Goal: Task Accomplishment & Management: Complete application form

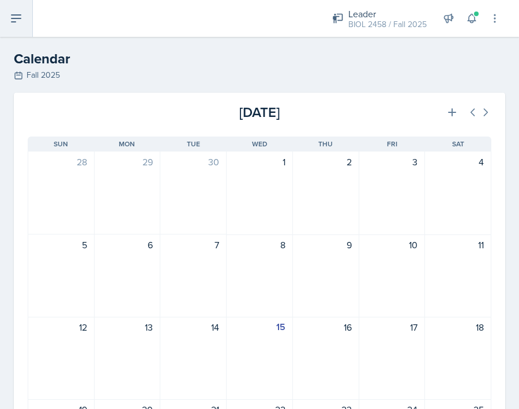
click at [14, 19] on icon at bounding box center [16, 19] width 14 height 14
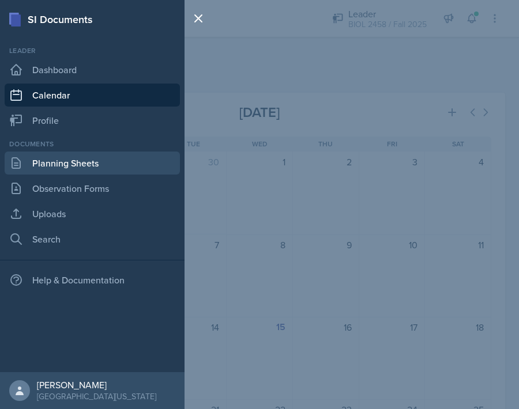
click at [59, 167] on link "Planning Sheets" at bounding box center [92, 163] width 175 height 23
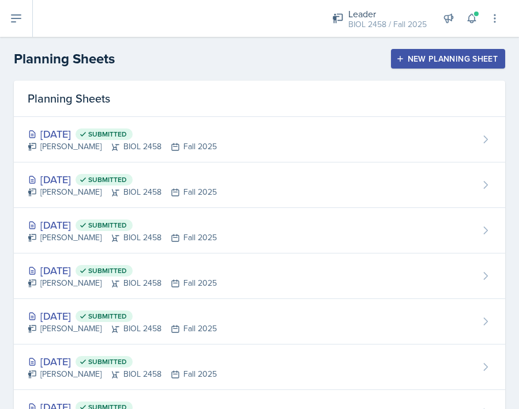
click at [453, 63] on div "New Planning Sheet" at bounding box center [447, 58] width 99 height 9
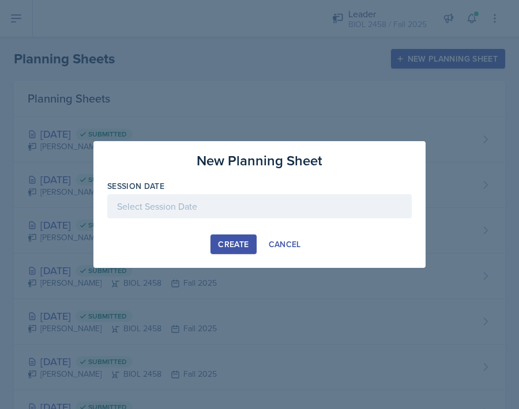
click at [229, 198] on div at bounding box center [259, 206] width 304 height 24
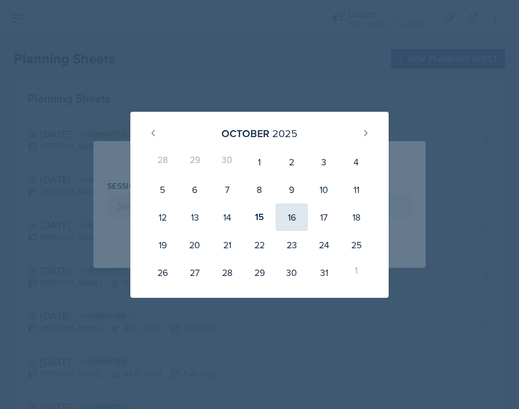
click at [292, 218] on div "16" at bounding box center [291, 217] width 32 height 28
type input "[DATE]"
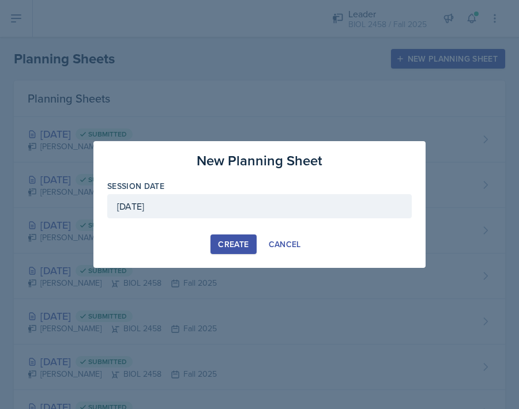
click at [245, 237] on button "Create" at bounding box center [233, 245] width 46 height 20
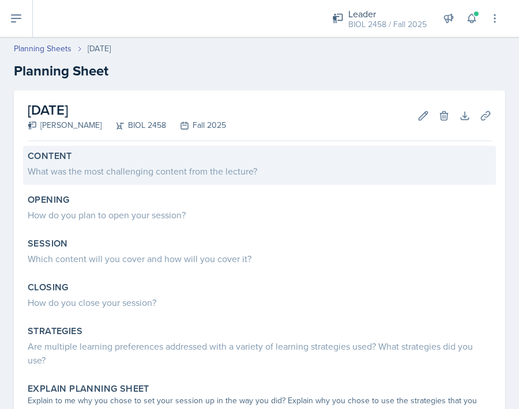
click at [257, 176] on div "What was the most challenging content from the lecture?" at bounding box center [259, 171] width 463 height 14
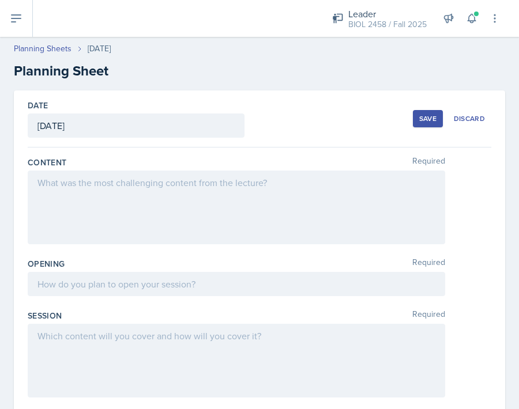
click at [229, 173] on div at bounding box center [236, 208] width 417 height 74
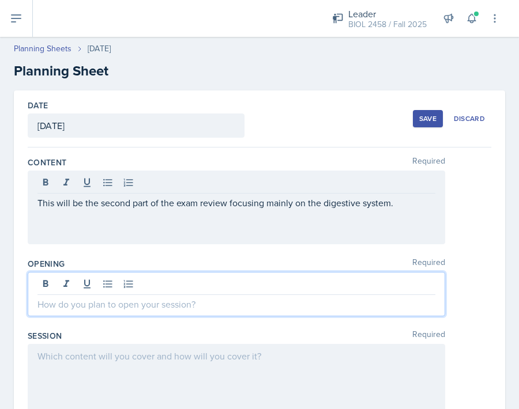
click at [181, 282] on div at bounding box center [236, 294] width 417 height 44
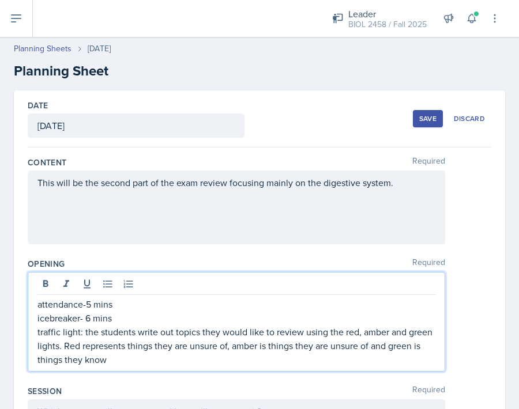
click at [228, 346] on p "traffic light: the students write out topics they would like to review using th…" at bounding box center [236, 345] width 398 height 41
click at [176, 359] on p "traffic light: the students write out topics they would like to review using th…" at bounding box center [236, 345] width 398 height 41
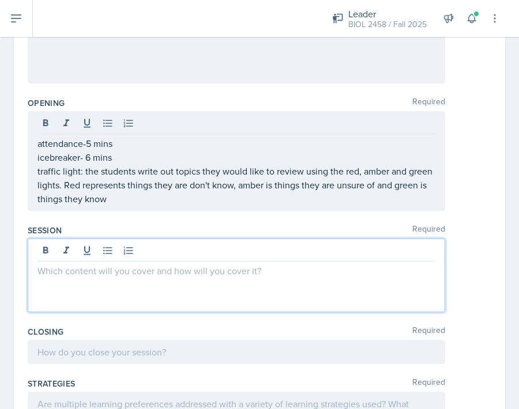
scroll to position [161, 0]
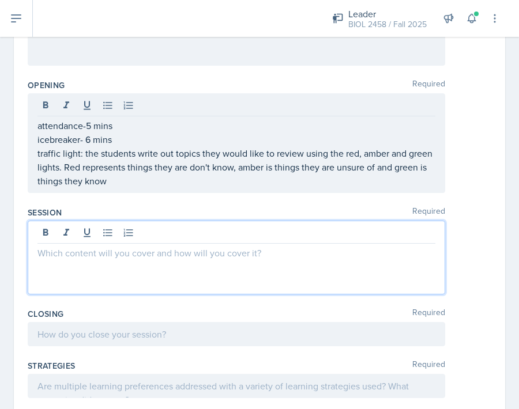
click at [112, 254] on p at bounding box center [236, 253] width 398 height 14
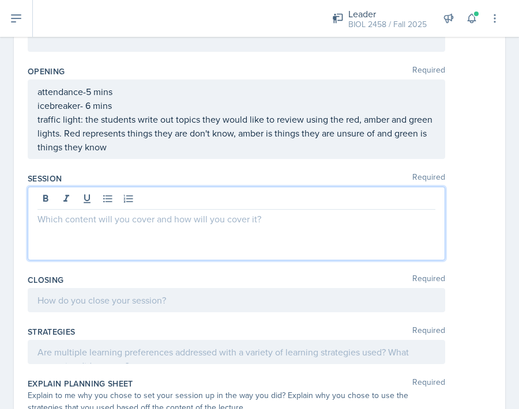
scroll to position [215, 0]
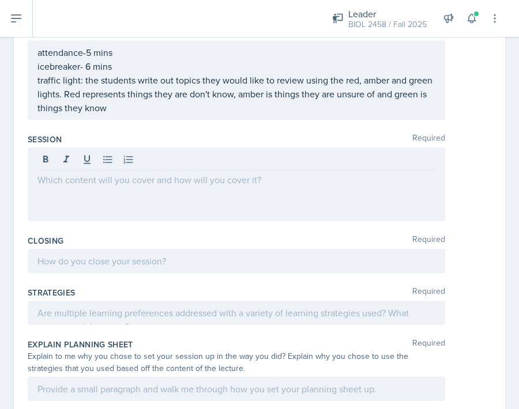
click at [153, 270] on div at bounding box center [236, 261] width 417 height 24
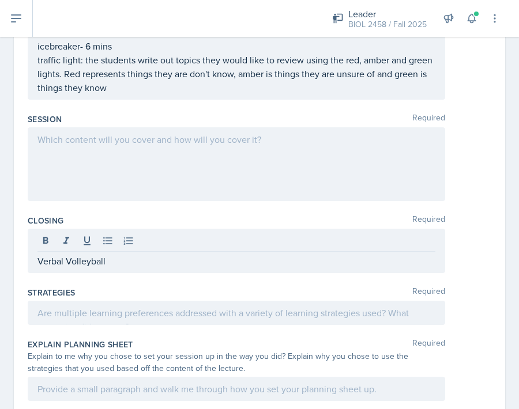
click at [92, 149] on div at bounding box center [236, 164] width 417 height 74
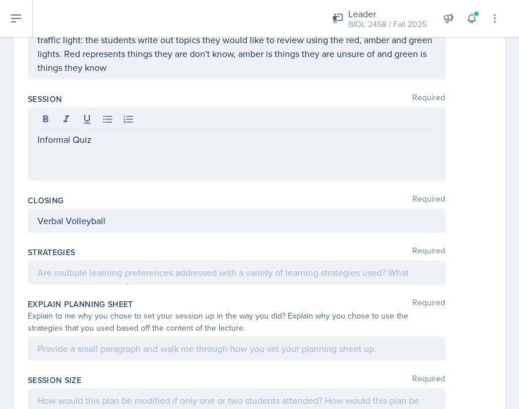
drag, startPoint x: 35, startPoint y: 140, endPoint x: 94, endPoint y: 140, distance: 58.8
click at [94, 140] on div "Informal Quiz" at bounding box center [236, 144] width 417 height 74
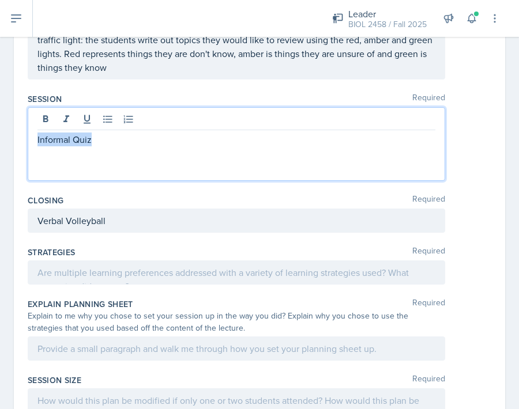
drag, startPoint x: 94, startPoint y: 140, endPoint x: 37, endPoint y: 137, distance: 57.1
click at [37, 137] on div "Informal Quiz" at bounding box center [236, 144] width 417 height 74
click at [114, 139] on p "Informal Quiz" at bounding box center [236, 140] width 398 height 14
click at [85, 157] on p "The student divide themselves into groups," at bounding box center [236, 154] width 398 height 14
click at [233, 156] on p "The students divide themselves into groups," at bounding box center [236, 154] width 398 height 14
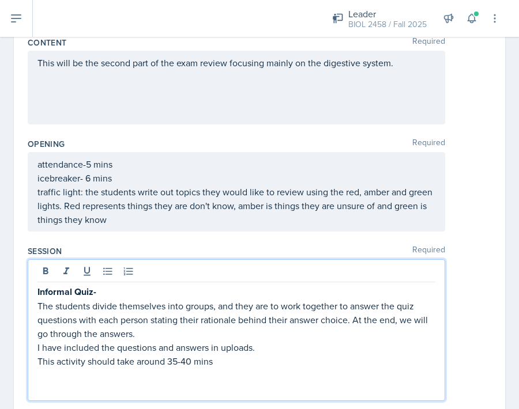
scroll to position [121, 0]
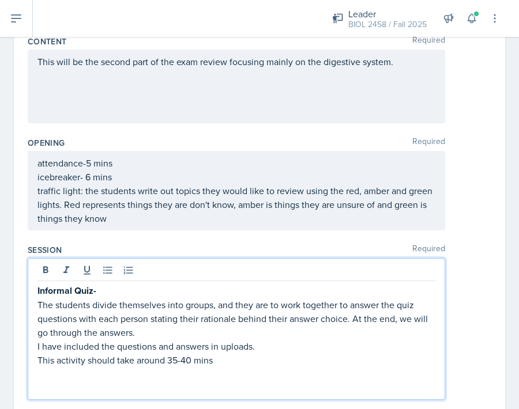
click at [89, 180] on p "icebreaker- 6 mins" at bounding box center [236, 177] width 398 height 14
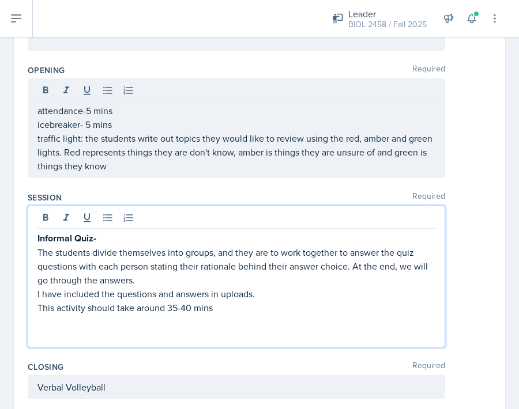
click at [145, 328] on p at bounding box center [236, 335] width 398 height 14
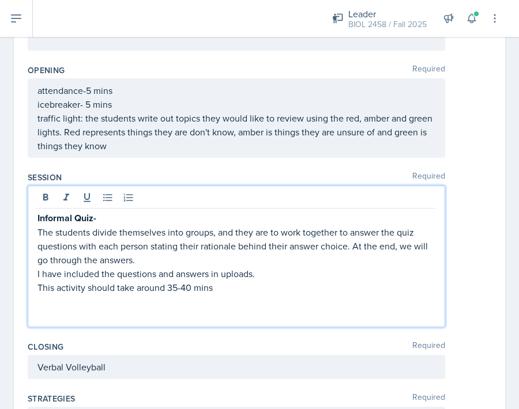
click at [85, 288] on p "This activity should take around 35-40 mins" at bounding box center [236, 288] width 398 height 14
click at [215, 288] on p "This informal quiz should take around 35-40 mins" at bounding box center [236, 288] width 398 height 14
click at [263, 293] on p "This informal quiz should take around 35 mins" at bounding box center [236, 288] width 398 height 14
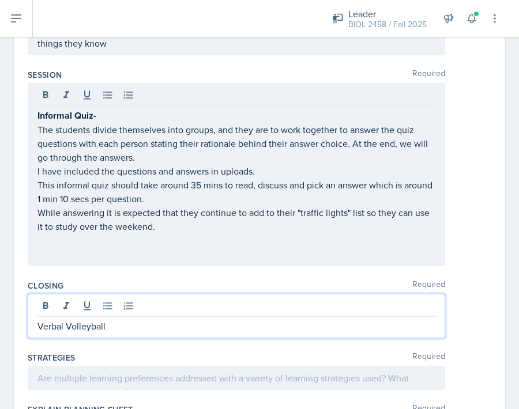
click at [149, 319] on p "Verbal Volleyball" at bounding box center [236, 326] width 398 height 14
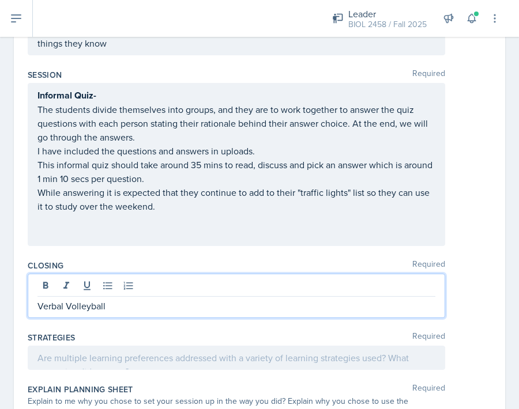
click at [161, 220] on p at bounding box center [236, 220] width 398 height 14
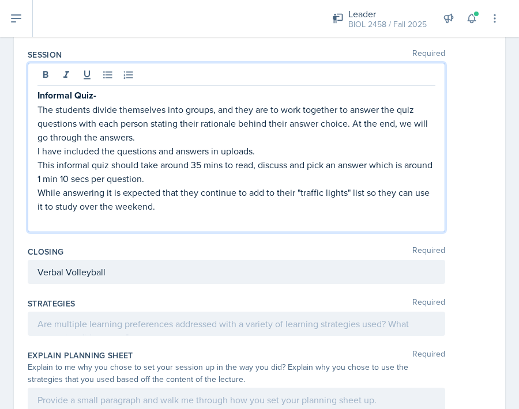
click at [123, 223] on p at bounding box center [236, 220] width 398 height 14
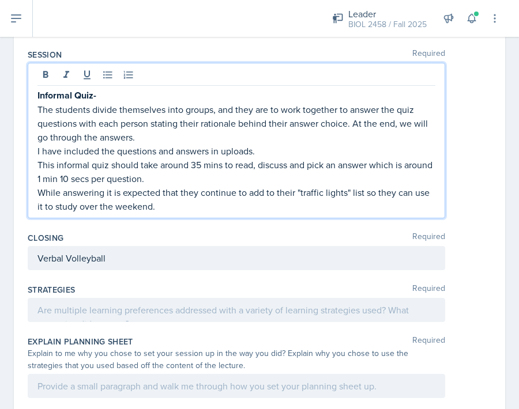
click at [120, 260] on div "Verbal Volleyball" at bounding box center [236, 258] width 417 height 24
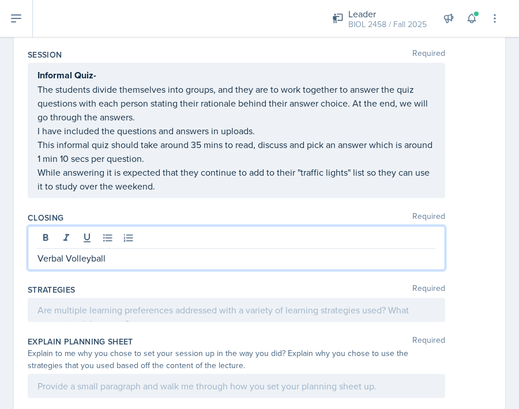
scroll to position [296, 0]
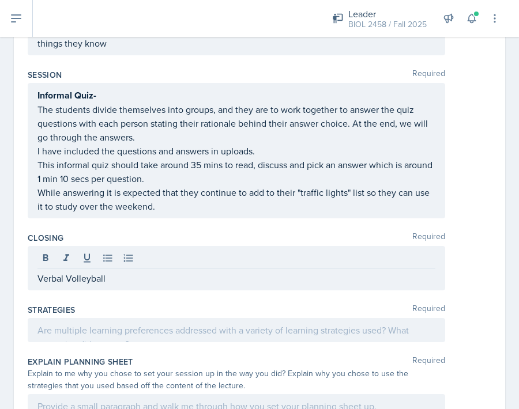
drag, startPoint x: 36, startPoint y: 277, endPoint x: 100, endPoint y: 277, distance: 63.4
click at [100, 277] on div "Verbal Volleyball" at bounding box center [236, 268] width 417 height 44
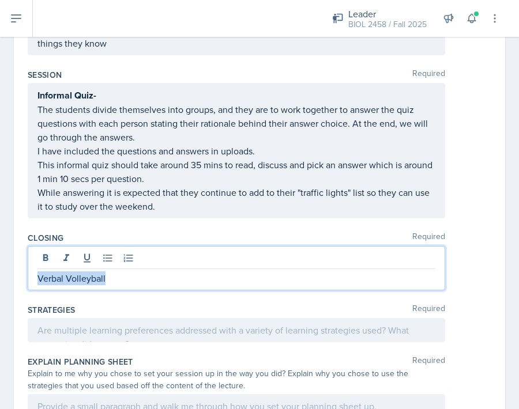
drag, startPoint x: 38, startPoint y: 277, endPoint x: 108, endPoint y: 277, distance: 70.3
click at [109, 277] on p "Verbal Volleyball" at bounding box center [236, 278] width 398 height 14
click at [120, 285] on p "Verbal Volleyball" at bounding box center [236, 278] width 398 height 14
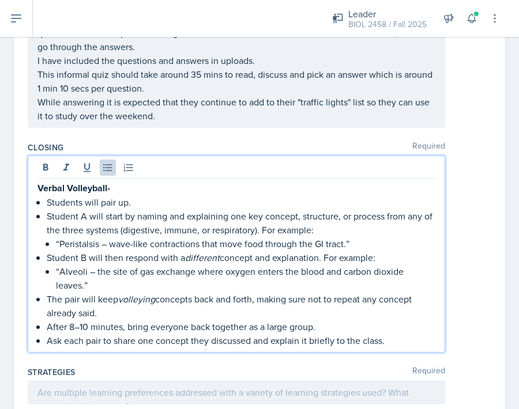
scroll to position [402, 0]
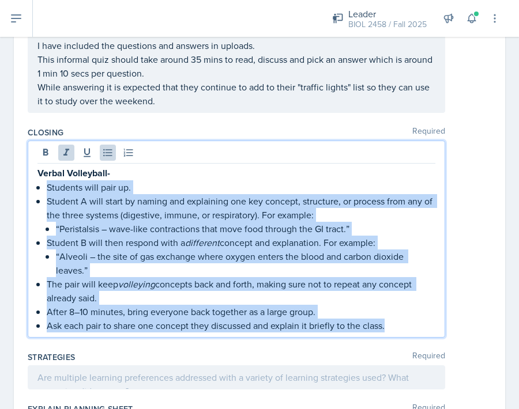
drag, startPoint x: 37, startPoint y: 187, endPoint x: 119, endPoint y: 339, distance: 173.0
click at [119, 339] on div "Closing Required Verbal Volleyball- Students will pair up. Student A will start…" at bounding box center [259, 234] width 463 height 225
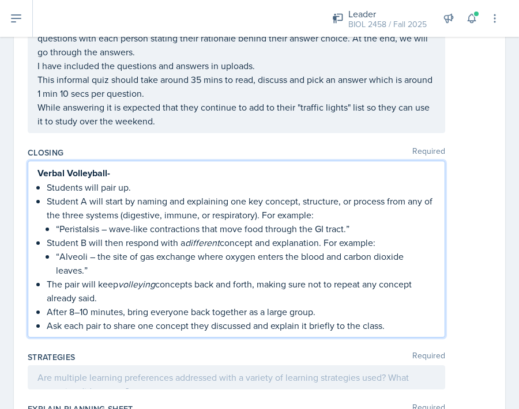
click at [158, 177] on p "Verbal Volleyball-" at bounding box center [236, 173] width 398 height 14
click at [108, 230] on p "“Peristalsis – wave-like contractions that move food through the GI tract.”" at bounding box center [245, 229] width 379 height 14
click at [127, 189] on p "Students will pair up." at bounding box center [241, 187] width 388 height 14
click at [97, 256] on p "“Alveoli – the site of gas exchange where oxygen enters the blood and carbon di…" at bounding box center [245, 263] width 379 height 28
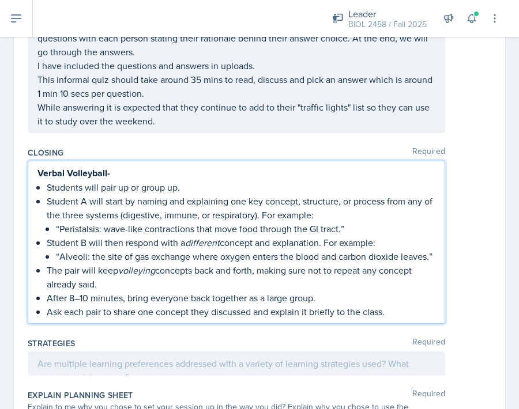
click at [89, 298] on p "After 8–10 minutes, bring everyone back together as a large group." at bounding box center [241, 298] width 388 height 14
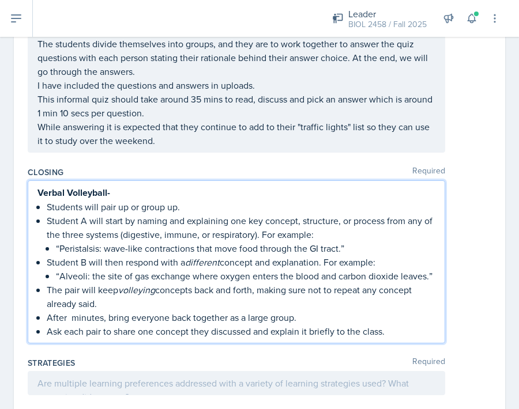
scroll to position [421, 0]
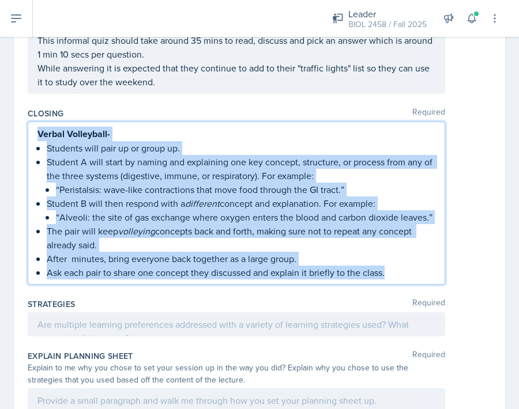
drag, startPoint x: 38, startPoint y: 134, endPoint x: 164, endPoint y: 286, distance: 197.6
click at [164, 286] on div "Closing Required Verbal Volleyball- Students will pair up or group up. Student …" at bounding box center [259, 198] width 463 height 191
copy div "Verbal Volleyball- Students will pair up or group up. Student A will start by n…"
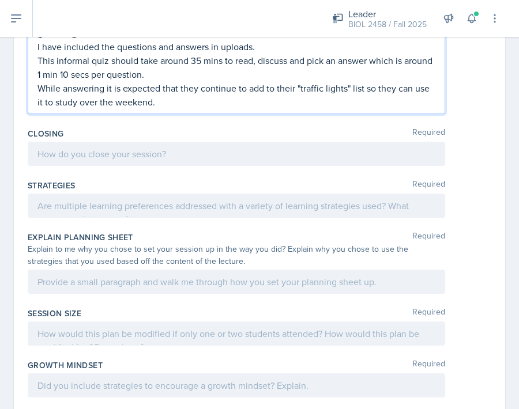
click at [227, 84] on p "While answering it is expected that they continue to add to their "traffic ligh…" at bounding box center [236, 95] width 398 height 28
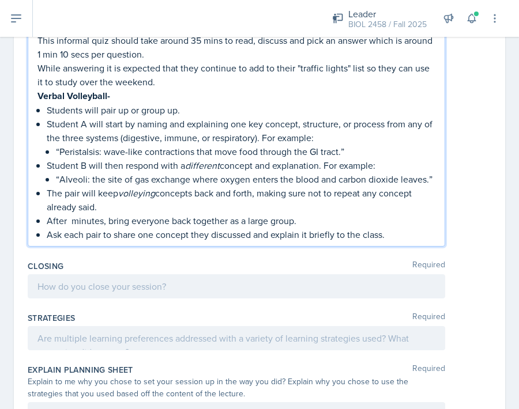
click at [172, 86] on p "While answering it is expected that they continue to add to their "traffic ligh…" at bounding box center [236, 75] width 398 height 28
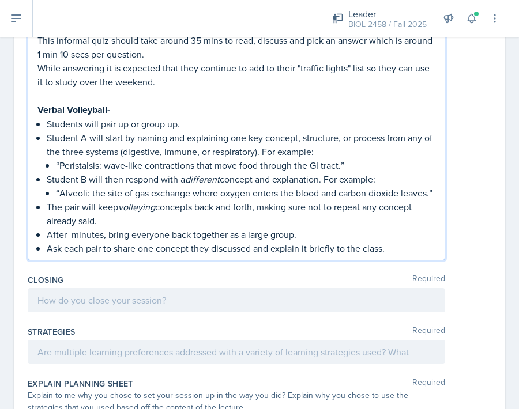
click at [403, 247] on p "Ask each pair to share one concept they discussed and explain it briefly to the…" at bounding box center [241, 248] width 388 height 14
click at [67, 248] on p "Ask each pair to share one concept they discussed and explain it briefly to the…" at bounding box center [241, 248] width 388 height 14
click at [117, 247] on p "Each pair to share one concept they discussed and explain it briefly to the cla…" at bounding box center [241, 248] width 388 height 14
click at [96, 248] on p "Each pair to shares one concept they discussed and explain it briefly to the cl…" at bounding box center [241, 248] width 388 height 14
click at [133, 251] on p "Each pair shares one concept they discussed and explain it briefly to the class." at bounding box center [241, 248] width 388 height 14
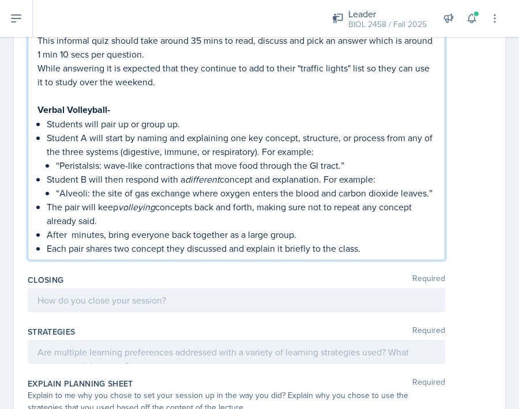
click at [164, 248] on p "Each pair shares two concept they discussed and explain it briefly to the class." at bounding box center [241, 248] width 388 height 14
click at [131, 234] on p "After minutes, bring everyone back together as a large group." at bounding box center [241, 235] width 388 height 14
click at [69, 235] on p "After minutes, everyone back together as a large group." at bounding box center [241, 235] width 388 height 14
click at [158, 235] on p "After 20 minutes, everyone back together as a large group." at bounding box center [241, 235] width 388 height 14
click at [130, 248] on p "Each pair shares two concepts they discussed and explain it briefly to the clas…" at bounding box center [241, 248] width 388 height 14
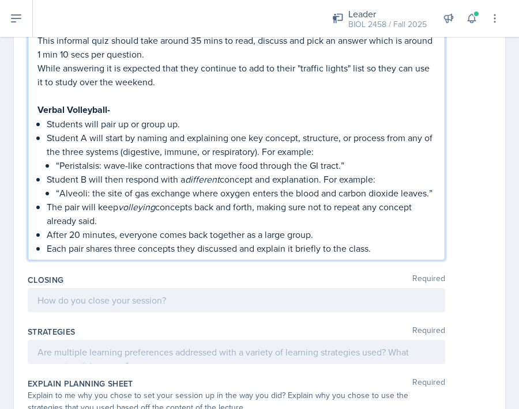
click at [370, 246] on p "Each pair shares three concepts they discussed and explain it briefly to the cl…" at bounding box center [241, 248] width 388 height 14
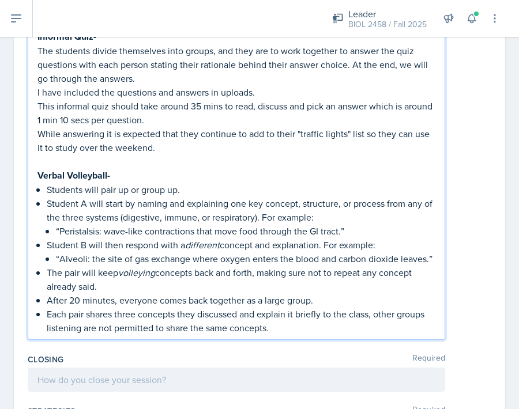
scroll to position [376, 0]
click at [128, 172] on p "Verbal Volleyball-" at bounding box center [236, 175] width 398 height 14
click at [272, 323] on p "Each pair shares three concepts they discussed and explain it briefly to the cl…" at bounding box center [241, 321] width 388 height 28
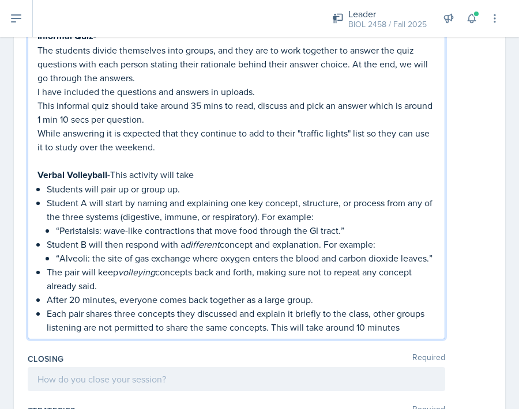
scroll to position [378, 0]
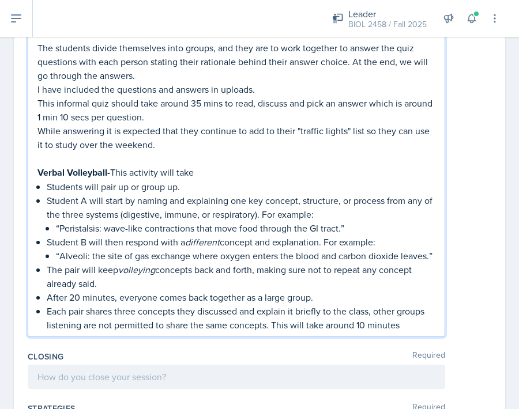
click at [365, 327] on p "Each pair shares three concepts they discussed and explain it briefly to the cl…" at bounding box center [241, 318] width 388 height 28
click at [406, 326] on p "Each pair shares three concepts they discussed and explain it briefly to the cl…" at bounding box center [241, 318] width 388 height 28
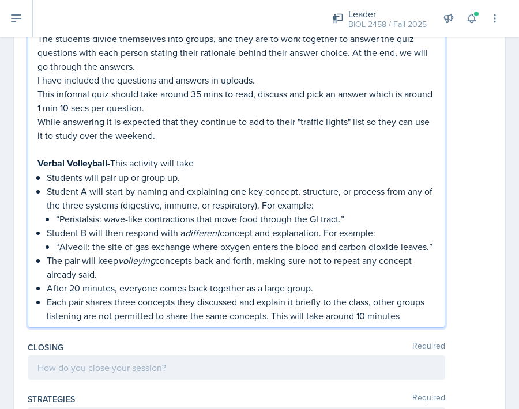
scroll to position [390, 0]
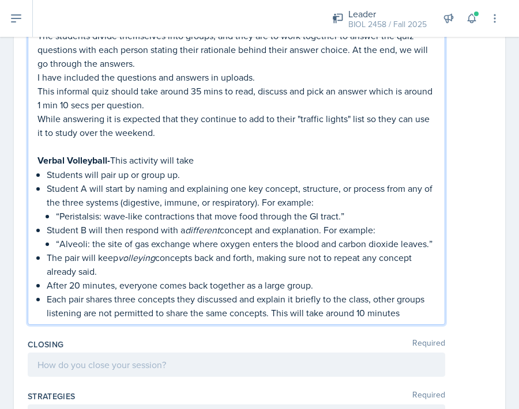
click at [78, 286] on p "After 20 minutes, everyone comes back together as a large group." at bounding box center [241, 285] width 388 height 14
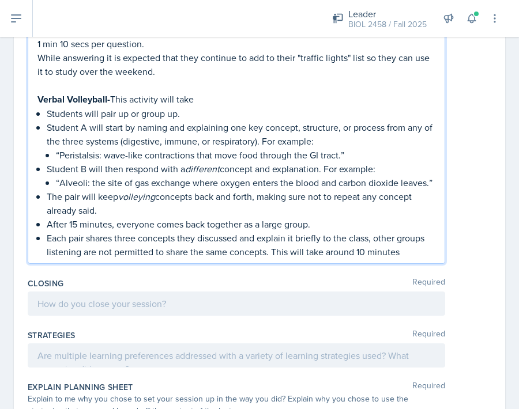
scroll to position [453, 0]
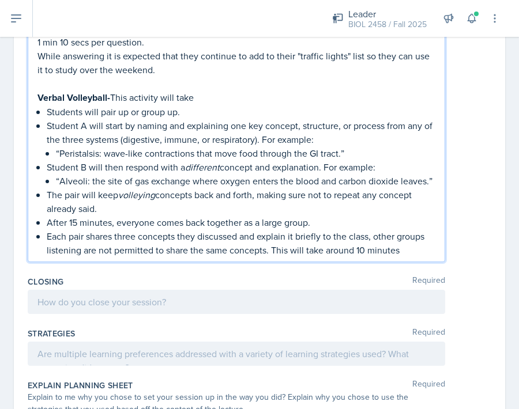
click at [363, 252] on p "Each pair shares three concepts they discussed and explain it briefly to the cl…" at bounding box center [241, 243] width 388 height 28
click at [415, 255] on p "Each pair shares three concepts they discussed and explain it briefly to the cl…" at bounding box center [241, 243] width 388 height 28
click at [229, 99] on p "Verbal Volleyball- This activity will take" at bounding box center [236, 97] width 398 height 14
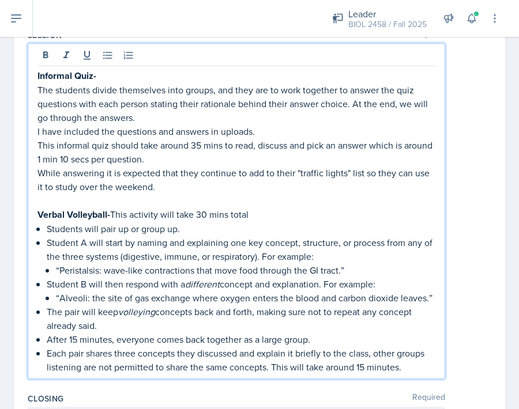
scroll to position [240, 0]
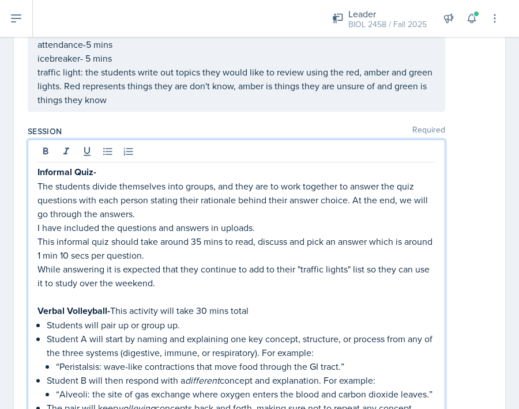
click at [119, 171] on p "Informal Quiz-" at bounding box center [236, 172] width 398 height 14
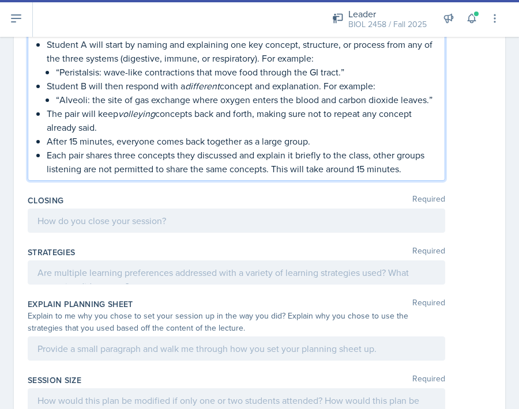
click at [60, 221] on div at bounding box center [236, 221] width 417 height 24
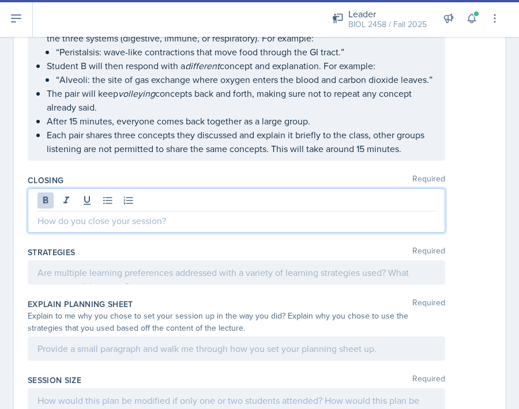
scroll to position [514, 0]
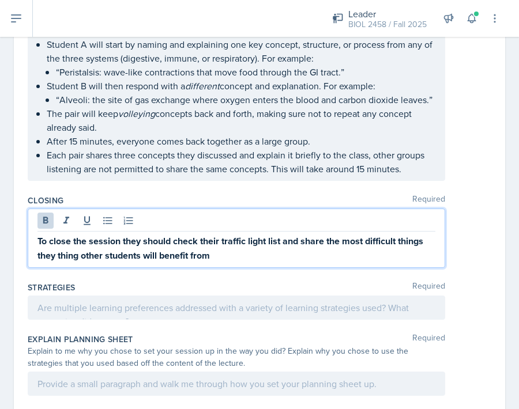
click at [82, 257] on strong "To close the session they should check their traffic light list and share the m…" at bounding box center [231, 249] width 388 height 28
click at [305, 250] on p "To close the session they should check their traffic light list and share the m…" at bounding box center [236, 248] width 398 height 29
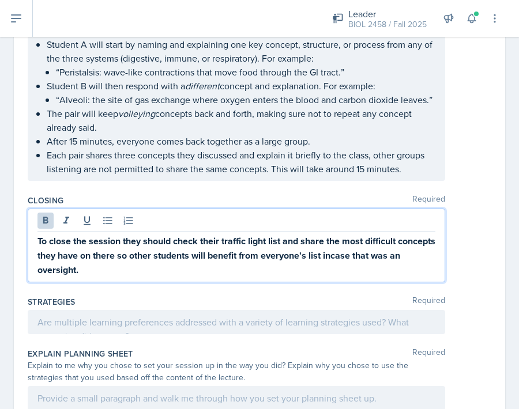
click at [412, 256] on strong "To close the session they should check their traffic light list and share the m…" at bounding box center [237, 256] width 400 height 42
click at [238, 275] on p "To close the session they should check their traffic light list and share the m…" at bounding box center [236, 255] width 398 height 43
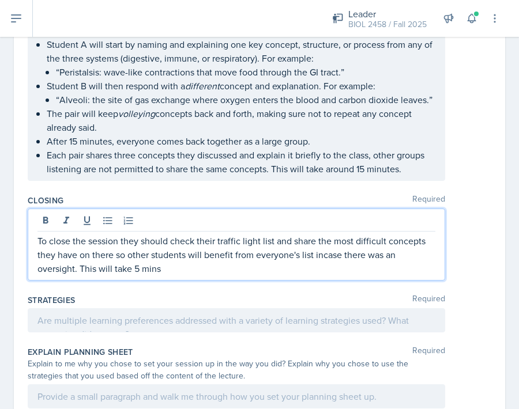
click at [256, 275] on div "To close the session they should check their traffic light list and share the m…" at bounding box center [236, 245] width 417 height 72
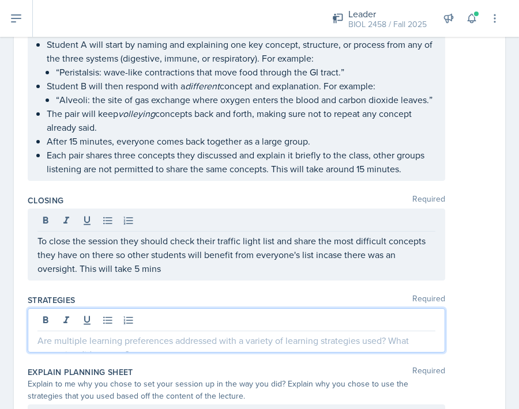
click at [218, 334] on p at bounding box center [236, 341] width 398 height 14
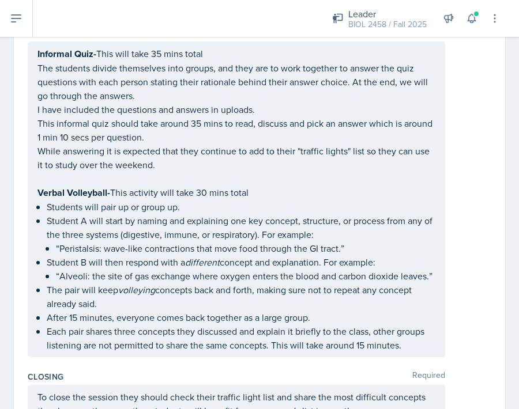
scroll to position [303, 0]
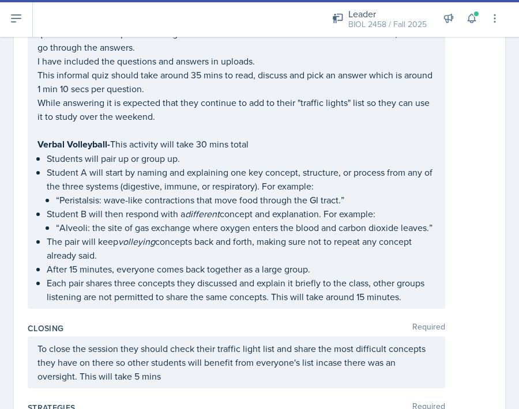
click at [433, 304] on div "Informal Quiz- This will take 35 mins total The students divide themselves into…" at bounding box center [236, 151] width 417 height 316
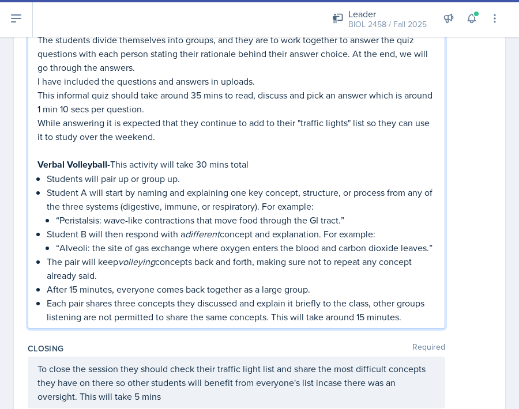
scroll to position [406, 0]
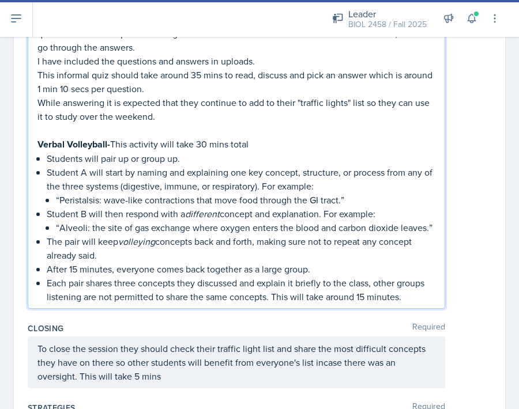
click at [427, 299] on p "Each pair shares three concepts they discussed and explain it briefly to the cl…" at bounding box center [241, 290] width 388 height 28
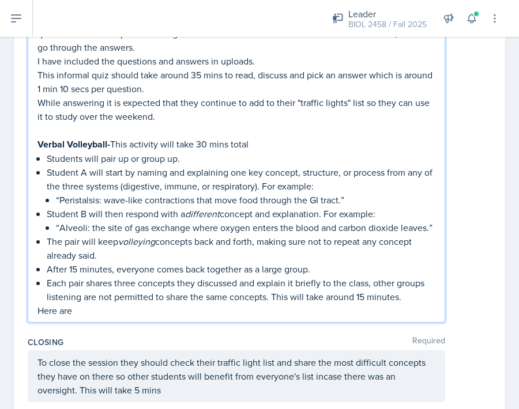
scroll to position [455, 0]
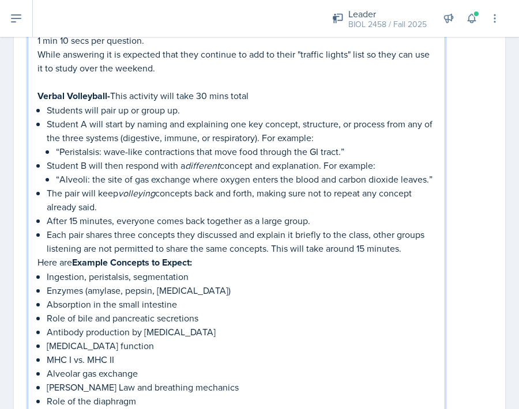
click at [80, 264] on strong "Example Concepts to Expect:" at bounding box center [132, 262] width 120 height 13
drag, startPoint x: 77, startPoint y: 262, endPoint x: 194, endPoint y: 260, distance: 117.6
click at [192, 260] on strong "Example Concepts to Expect:" at bounding box center [132, 262] width 120 height 13
click at [190, 260] on p "Here are Example Concepts to Expect :" at bounding box center [236, 262] width 398 height 14
click at [80, 259] on p "Here are Example Concepts :" at bounding box center [236, 262] width 398 height 14
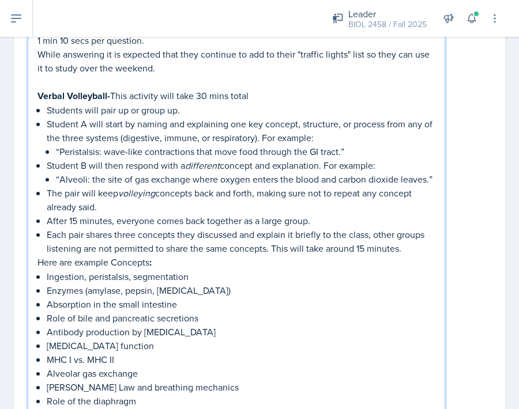
click at [117, 263] on p "Here are example Concepts :" at bounding box center [236, 262] width 398 height 14
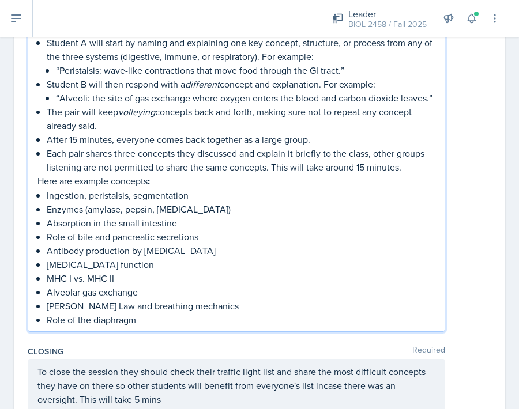
scroll to position [594, 0]
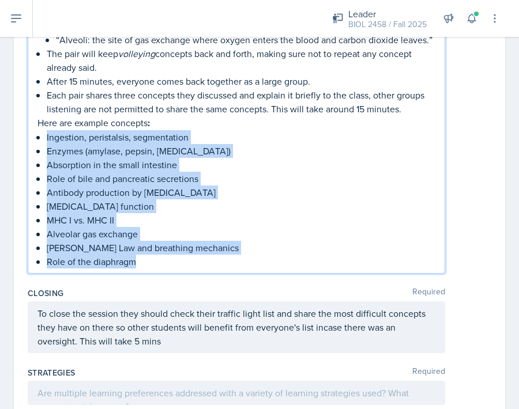
drag, startPoint x: 44, startPoint y: 137, endPoint x: 166, endPoint y: 268, distance: 179.4
click at [166, 268] on div "Informal Quiz- This will take 35 mins total The students divide themselves into…" at bounding box center [236, 29] width 417 height 489
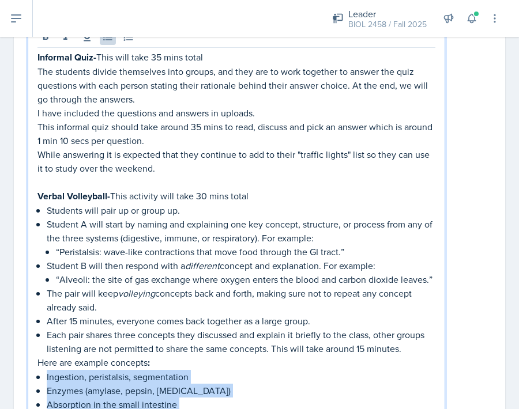
scroll to position [340, 0]
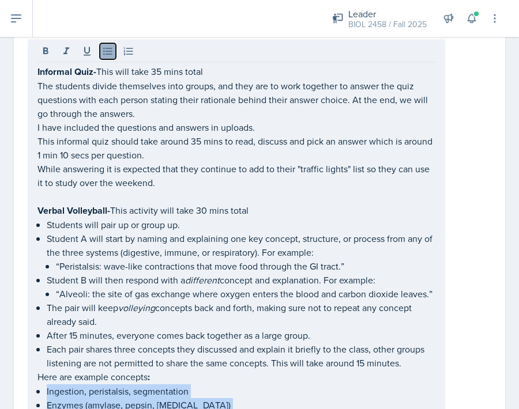
click at [109, 54] on icon at bounding box center [108, 52] width 12 height 12
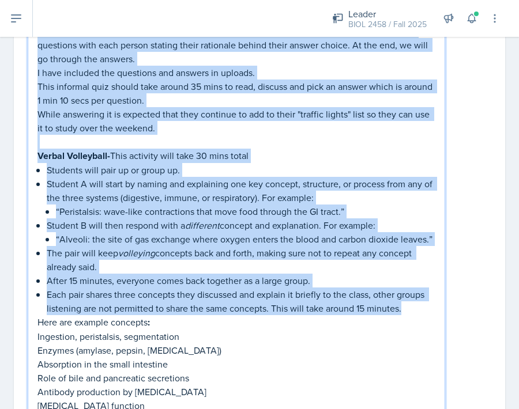
scroll to position [292, 0]
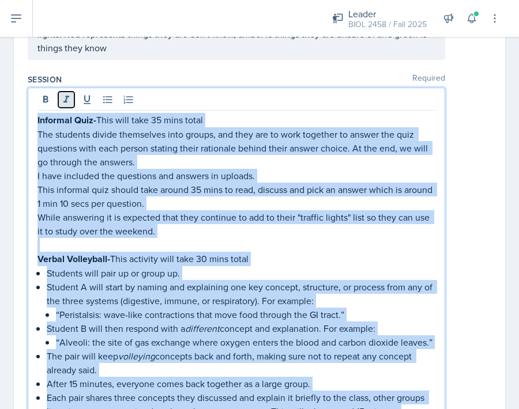
click at [69, 98] on icon at bounding box center [66, 100] width 12 height 12
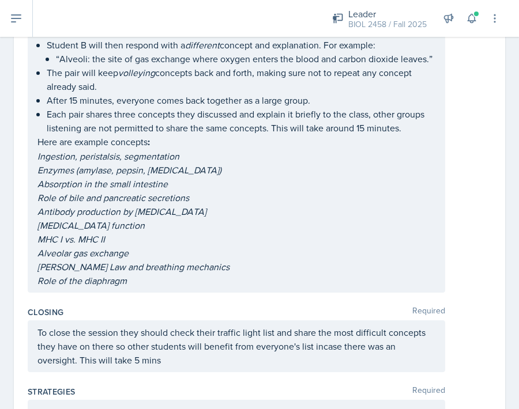
click at [187, 298] on div "Session Required Informal Quiz- This will take 35 mins total The students divid…" at bounding box center [259, 44] width 463 height 516
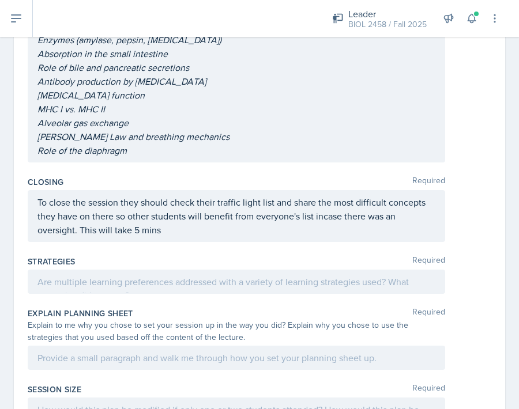
scroll to position [689, 0]
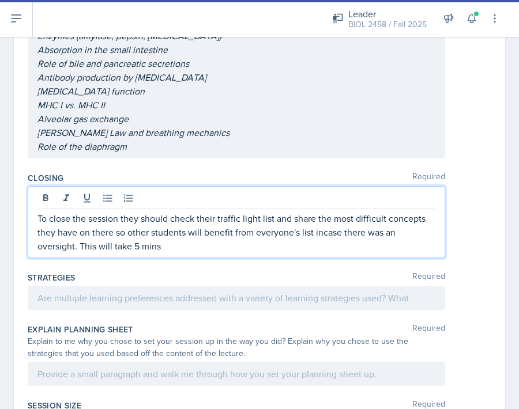
drag, startPoint x: 171, startPoint y: 199, endPoint x: 251, endPoint y: 204, distance: 80.8
click at [251, 204] on div "To close the session they should check their traffic light list and share the m…" at bounding box center [236, 222] width 417 height 72
click at [80, 247] on p "To close the session they should check their traffic light list and share the m…" at bounding box center [236, 231] width 398 height 41
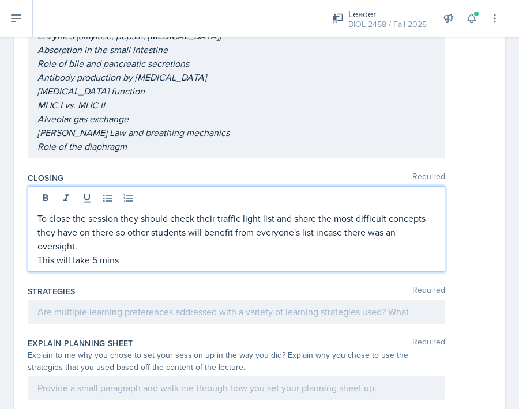
click at [122, 317] on div at bounding box center [236, 312] width 417 height 24
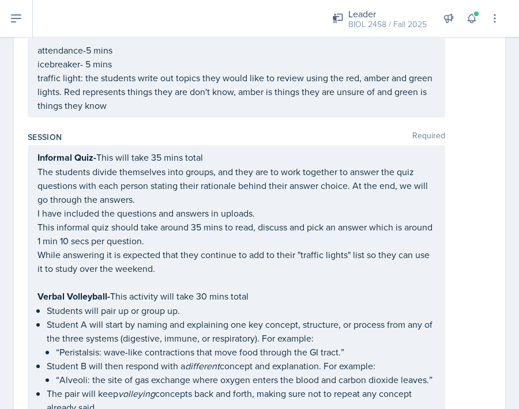
click at [206, 94] on p "traffic light: the students write out topics they would like to review using th…" at bounding box center [236, 91] width 398 height 41
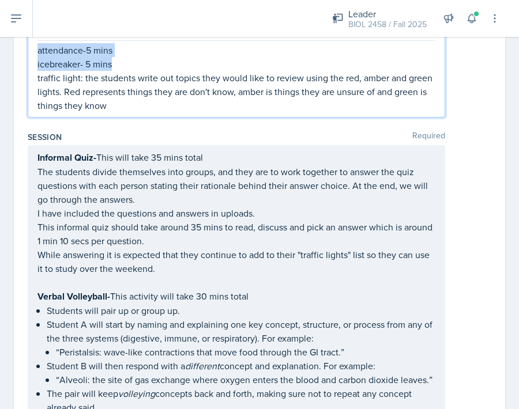
copy div "attendance-5 mins icebreaker- 5 mins"
click at [191, 264] on div "Informal Quiz- This will take 35 mins total The students divide themselves into…" at bounding box center [236, 379] width 398 height 458
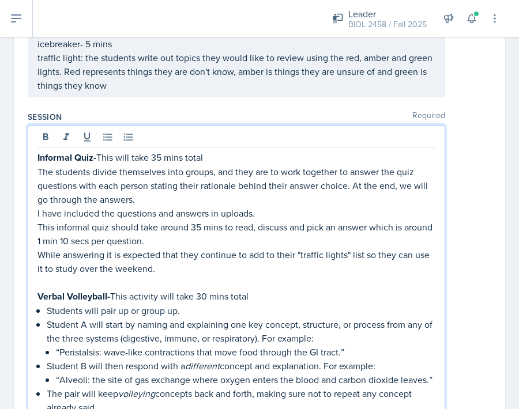
scroll to position [234, 0]
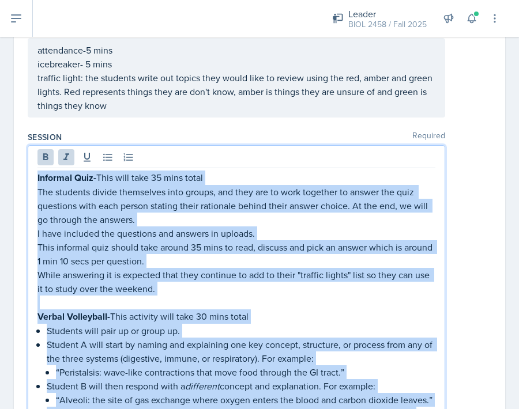
copy div "Loremips Dolo- Sita cons adip 08 elit seddo Eiu temporin utlabo etdolorema aliq…"
click at [277, 177] on p "Informal Quiz- This will take 35 mins total" at bounding box center [236, 178] width 398 height 14
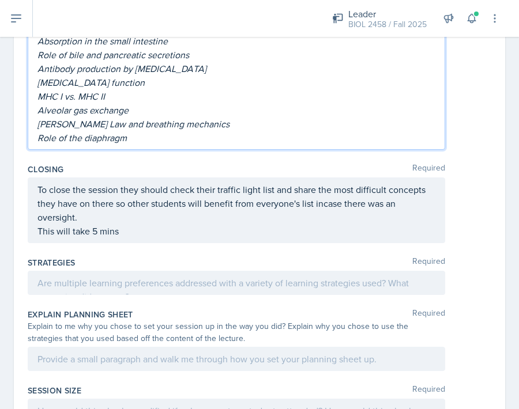
click at [179, 213] on p "To close the session they should check their traffic light list and share the m…" at bounding box center [236, 203] width 398 height 41
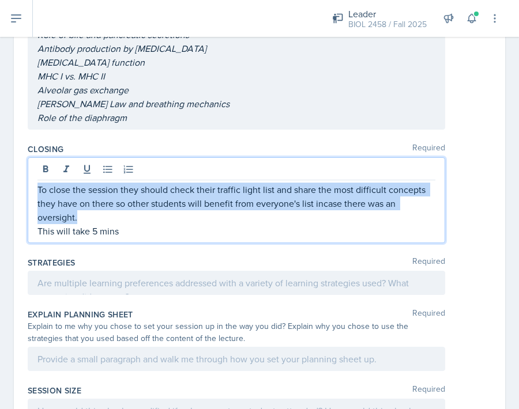
copy p "To close the session they should check their traffic light list and share the m…"
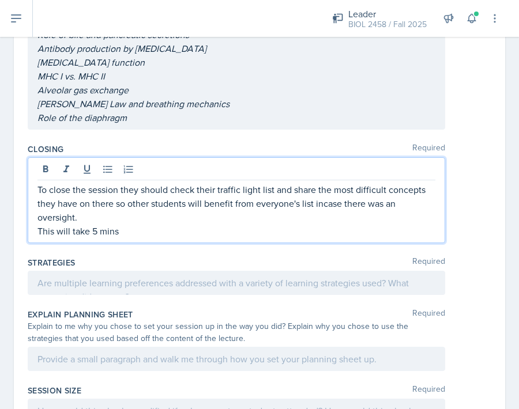
click at [191, 288] on div at bounding box center [236, 283] width 417 height 24
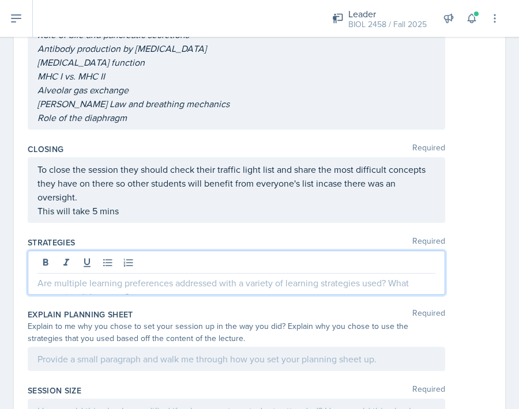
scroll to position [698, 0]
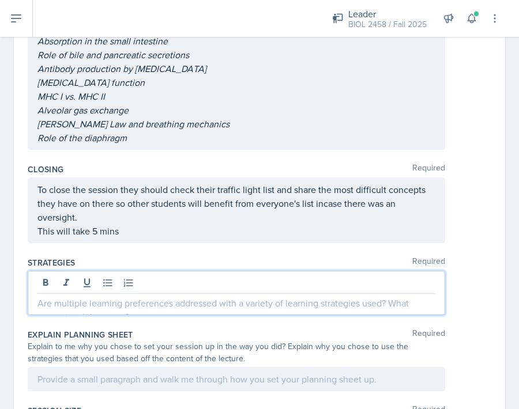
drag, startPoint x: 39, startPoint y: 302, endPoint x: 66, endPoint y: 335, distance: 42.6
click at [66, 335] on div "Content Required This will be the second part of the exam review focusing mainl…" at bounding box center [259, 33] width 463 height 1167
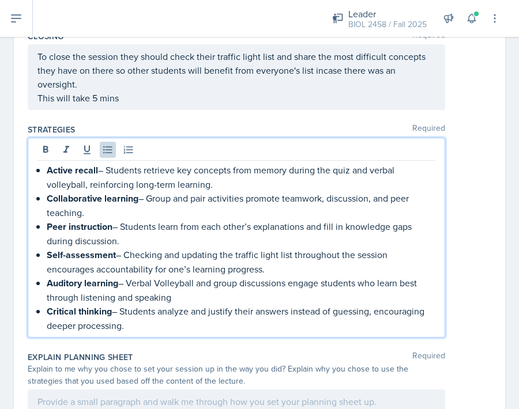
scroll to position [888, 0]
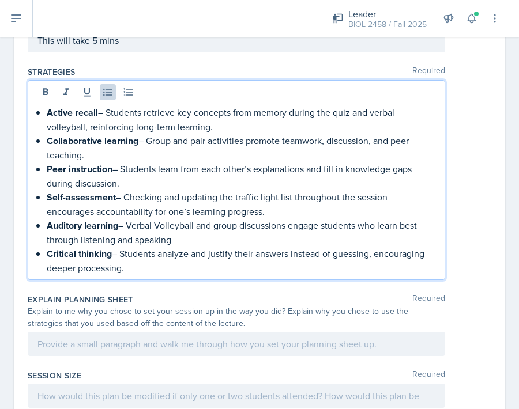
click at [123, 343] on p at bounding box center [236, 344] width 398 height 14
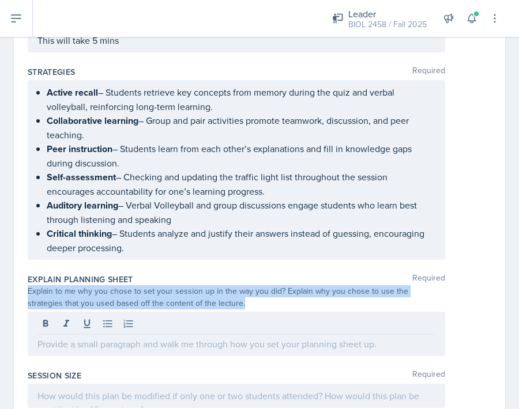
drag, startPoint x: 27, startPoint y: 288, endPoint x: 231, endPoint y: 301, distance: 204.4
click at [231, 301] on div "Explain to me why you chose to set your session up in the way you did? Explain …" at bounding box center [236, 297] width 417 height 24
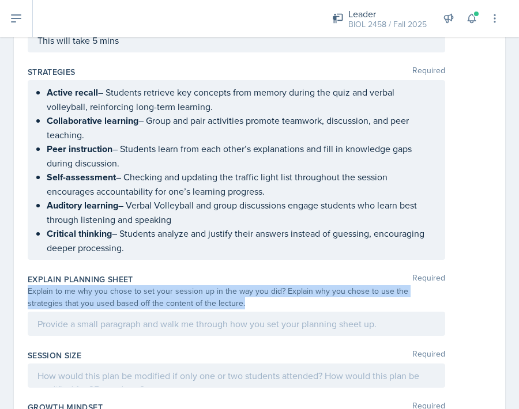
copy div "Explain to me why you chose to set your session up in the way you did? Explain …"
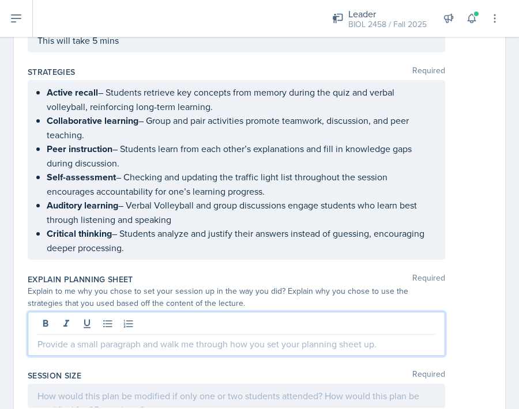
click at [232, 327] on div at bounding box center [236, 334] width 417 height 44
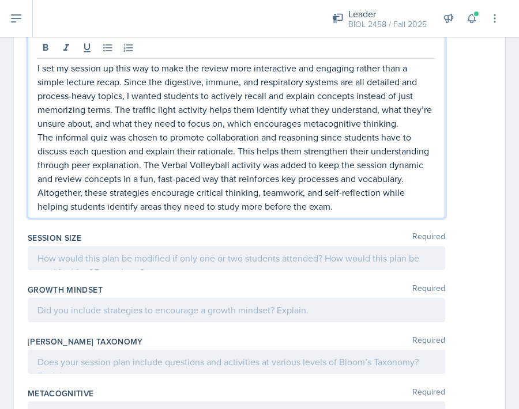
scroll to position [1224, 0]
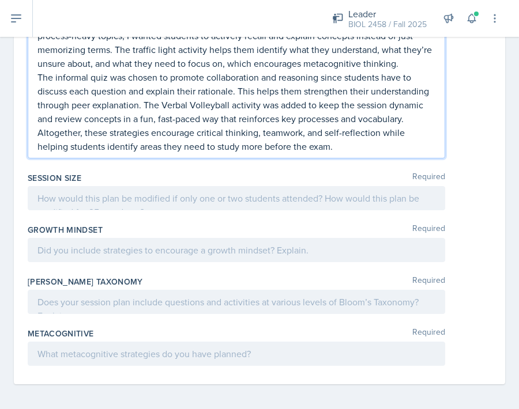
click at [110, 188] on div at bounding box center [236, 198] width 417 height 24
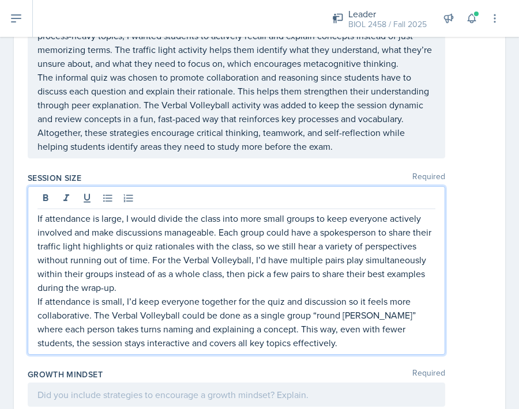
click at [109, 389] on div at bounding box center [236, 395] width 417 height 24
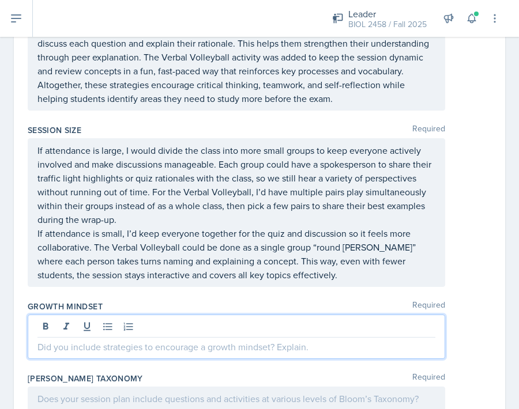
scroll to position [1253, 0]
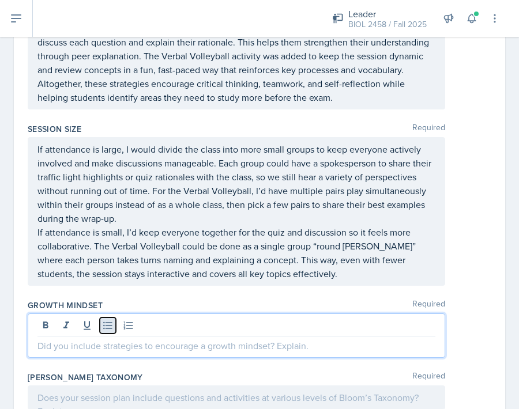
click at [112, 328] on icon at bounding box center [108, 326] width 12 height 12
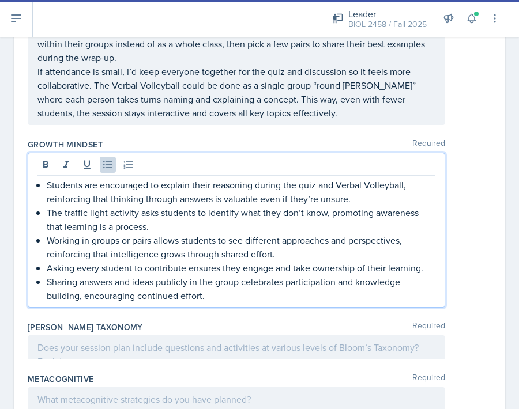
scroll to position [1459, 0]
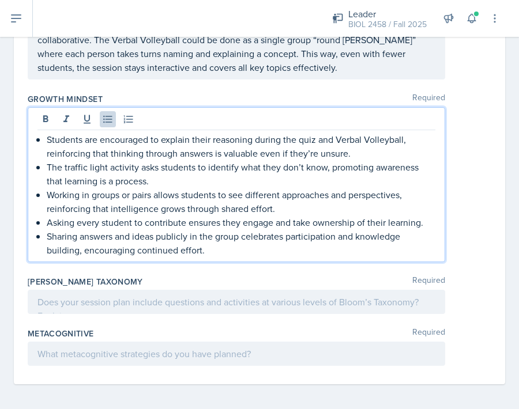
click at [148, 293] on div at bounding box center [236, 302] width 417 height 24
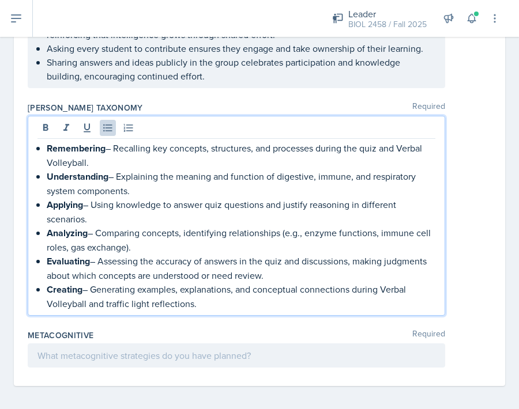
click at [135, 361] on div at bounding box center [236, 355] width 417 height 24
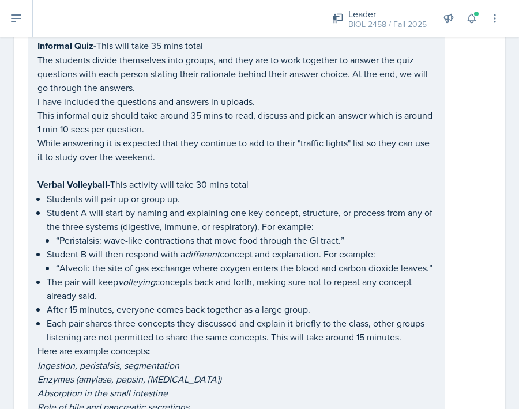
scroll to position [0, 0]
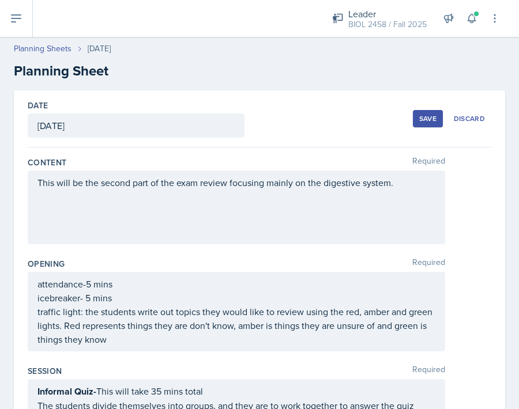
click at [418, 121] on button "Save" at bounding box center [428, 118] width 30 height 17
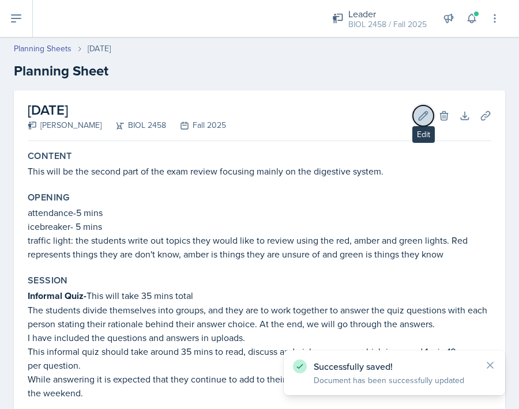
click at [416, 115] on button "Edit" at bounding box center [423, 115] width 21 height 21
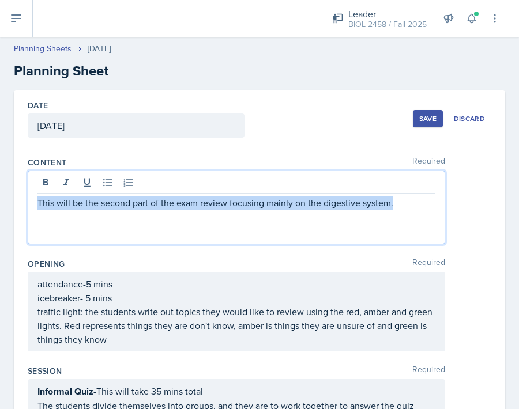
drag, startPoint x: 229, startPoint y: 183, endPoint x: 343, endPoint y: 232, distance: 123.9
click at [343, 232] on div "This will be the second part of the exam review focusing mainly on the digestiv…" at bounding box center [236, 208] width 417 height 74
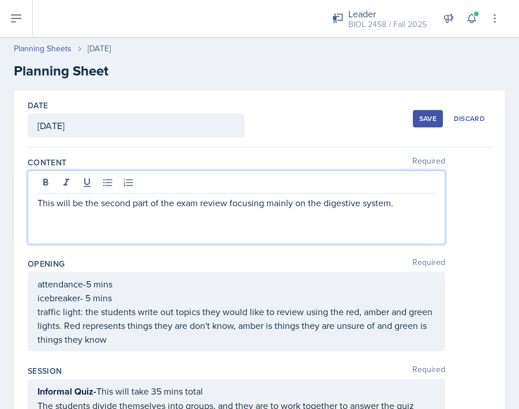
click at [331, 232] on div "This will be the second part of the exam review focusing mainly on the digestiv…" at bounding box center [236, 208] width 417 height 74
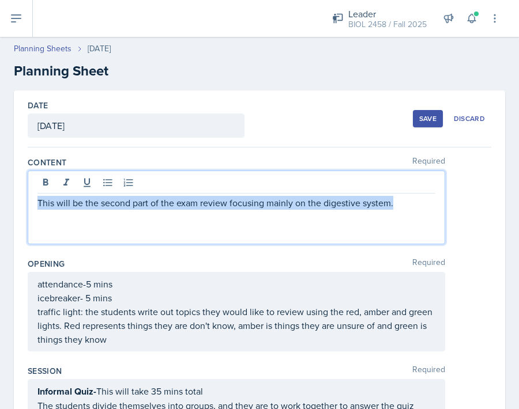
click at [247, 207] on p "This will be the second part of the exam review focusing mainly on the digestiv…" at bounding box center [236, 203] width 398 height 14
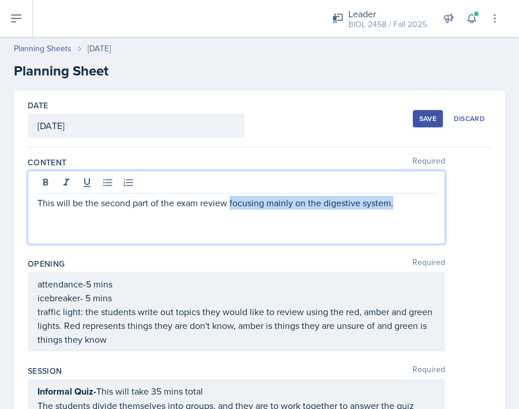
drag, startPoint x: 229, startPoint y: 204, endPoint x: 386, endPoint y: 209, distance: 156.8
click at [386, 209] on p "This will be the second part of the exam review focusing mainly on the digestiv…" at bounding box center [236, 203] width 398 height 14
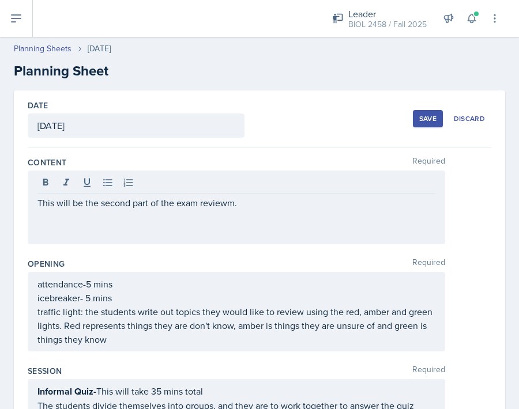
click at [350, 212] on div "This will be the second part of the exam reviewm." at bounding box center [236, 208] width 417 height 74
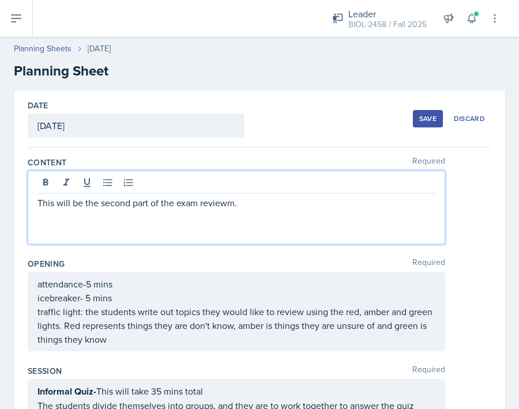
click at [305, 207] on p "This will be the second part of the exam reviewm." at bounding box center [236, 203] width 398 height 14
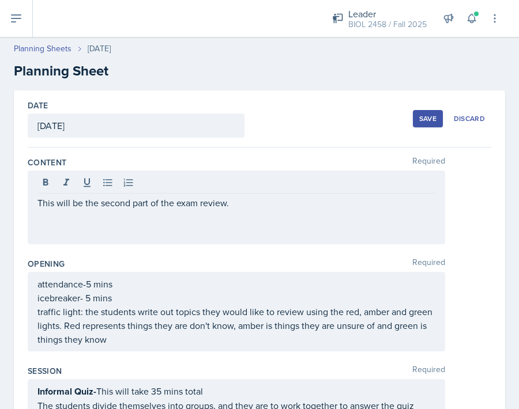
click at [423, 124] on button "Save" at bounding box center [428, 118] width 30 height 17
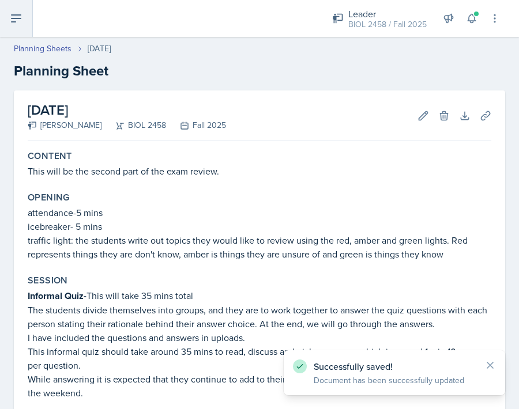
click at [20, 13] on icon at bounding box center [16, 19] width 14 height 14
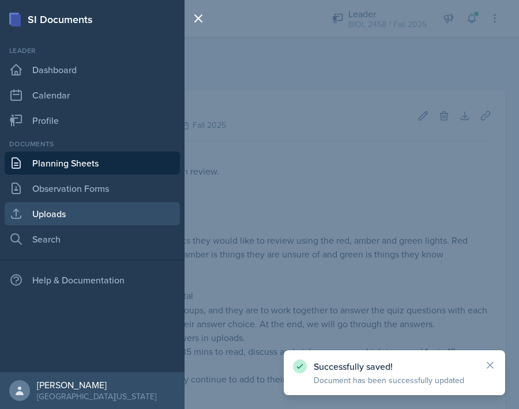
click at [47, 211] on link "Uploads" at bounding box center [92, 213] width 175 height 23
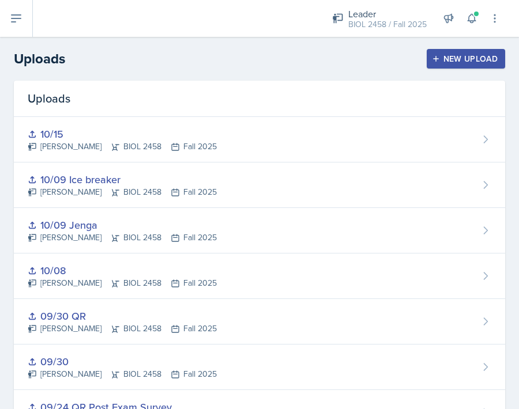
click at [453, 56] on div "New Upload" at bounding box center [466, 58] width 64 height 9
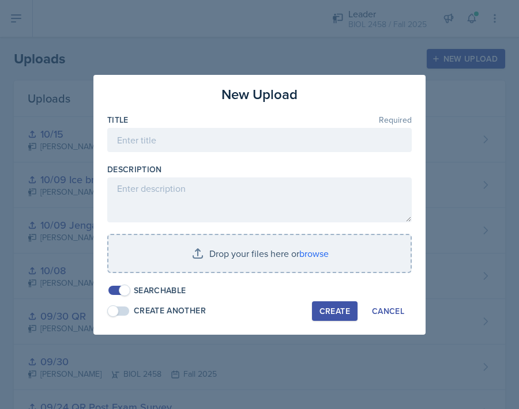
click at [263, 124] on div "Title Required" at bounding box center [259, 120] width 304 height 12
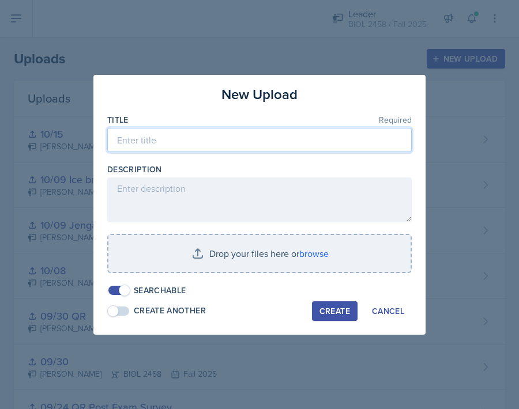
click at [291, 134] on input at bounding box center [259, 140] width 304 height 24
type input "10/16"
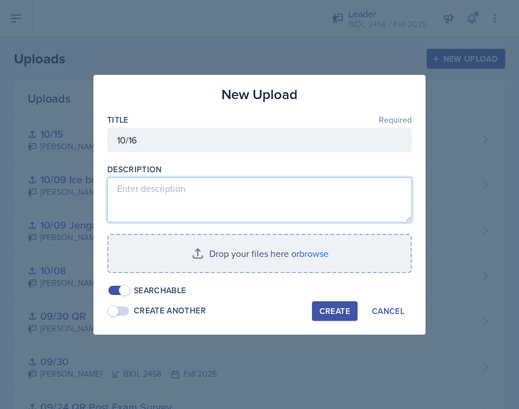
click at [274, 216] on textarea at bounding box center [259, 199] width 304 height 45
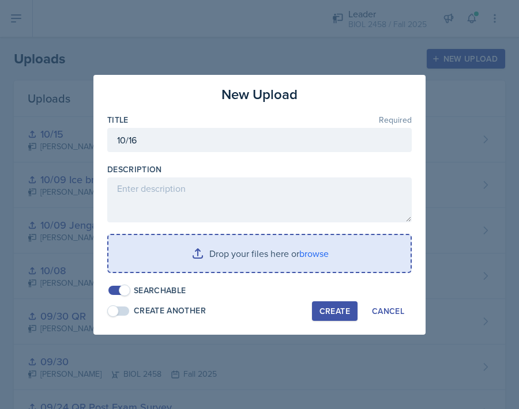
click at [324, 254] on input "file" at bounding box center [259, 253] width 302 height 37
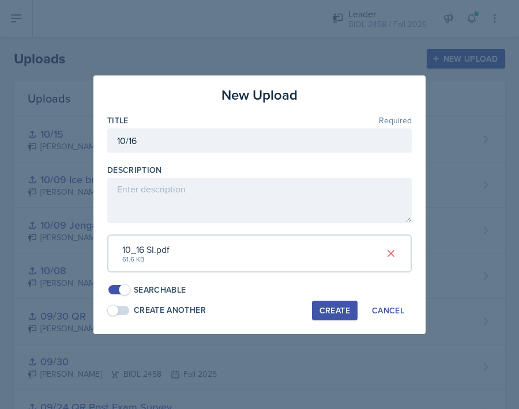
click at [324, 308] on div "Create" at bounding box center [334, 310] width 31 height 9
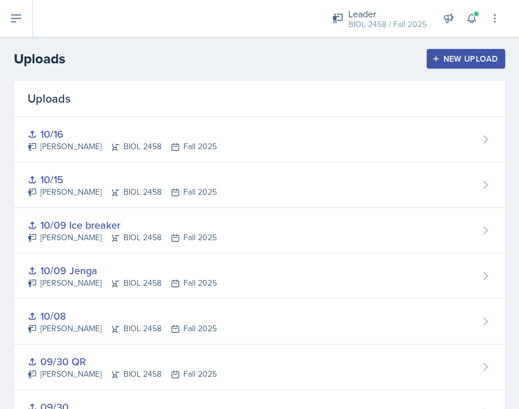
click at [472, 62] on div "New Upload" at bounding box center [466, 58] width 64 height 9
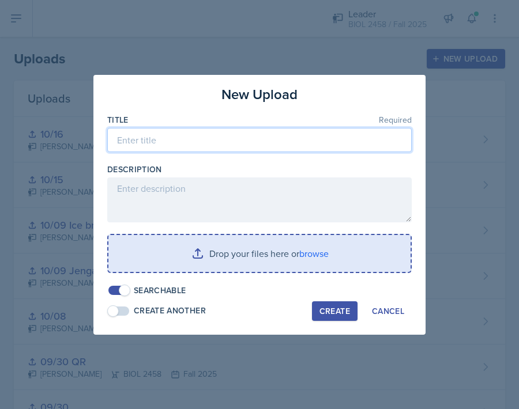
click at [310, 143] on input at bounding box center [259, 140] width 304 height 24
type input "10/16 rationales"
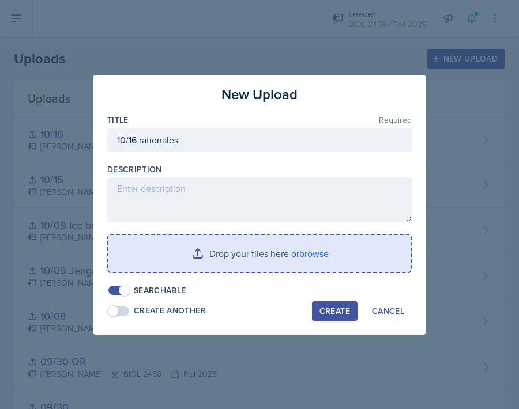
click at [360, 249] on input "file" at bounding box center [259, 253] width 302 height 37
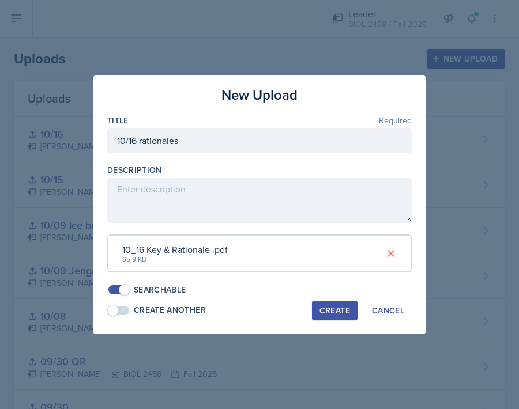
click at [338, 307] on div "Create" at bounding box center [334, 310] width 31 height 9
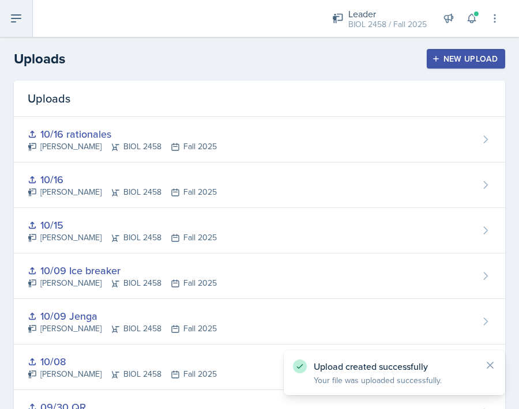
click at [10, 19] on icon at bounding box center [16, 19] width 14 height 14
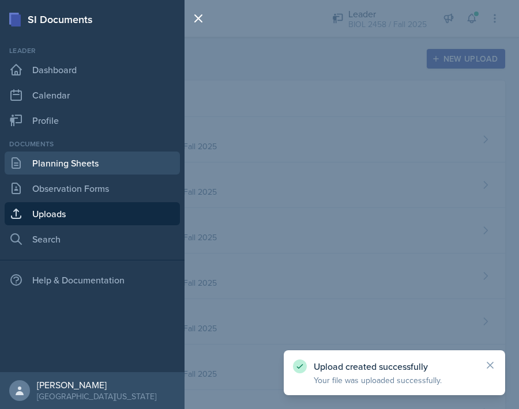
click at [50, 158] on link "Planning Sheets" at bounding box center [92, 163] width 175 height 23
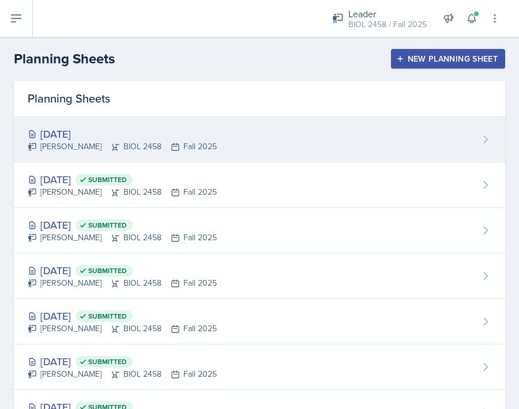
click at [184, 137] on div "[DATE]" at bounding box center [122, 134] width 189 height 16
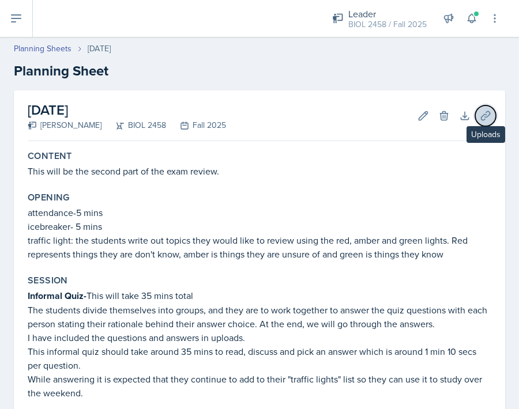
click at [486, 124] on button "Uploads" at bounding box center [485, 115] width 21 height 21
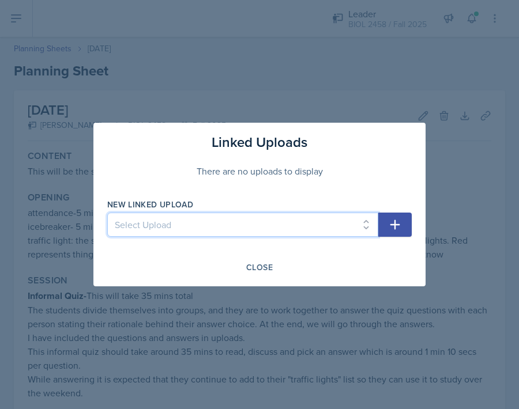
click at [296, 224] on select "Select Upload 09/17 Escape Room 08/04 session 09/10 upload 09/18 Jeopardy 09/24…" at bounding box center [242, 225] width 271 height 24
select select "cccc74bc-c8c5-41b1-866e-c5ef0f3d0e02"
click at [107, 213] on select "Select Upload 09/17 Escape Room 08/04 session 09/10 upload 09/18 Jeopardy 09/24…" at bounding box center [242, 225] width 271 height 24
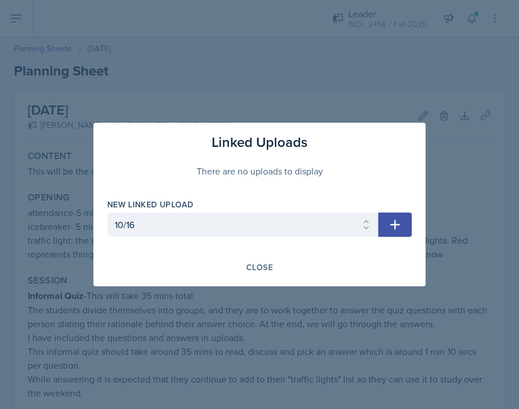
click at [396, 228] on icon "button" at bounding box center [395, 225] width 14 height 14
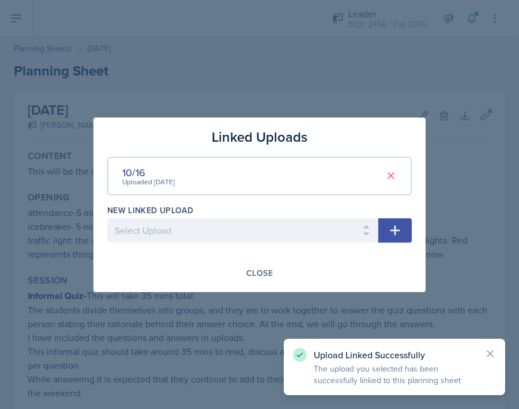
click at [398, 230] on icon "button" at bounding box center [395, 231] width 14 height 14
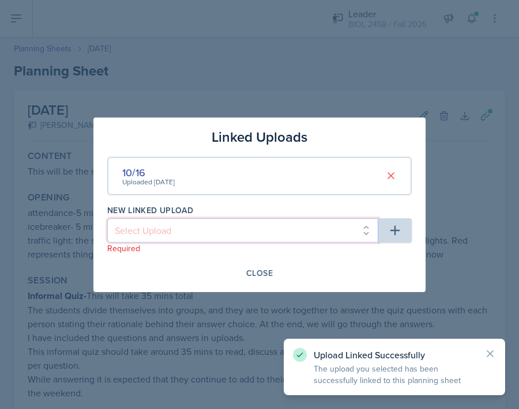
click at [337, 228] on select "Select Upload 09/17 Escape Room 08/04 session 09/10 upload 09/18 Jeopardy 09/24…" at bounding box center [242, 230] width 271 height 24
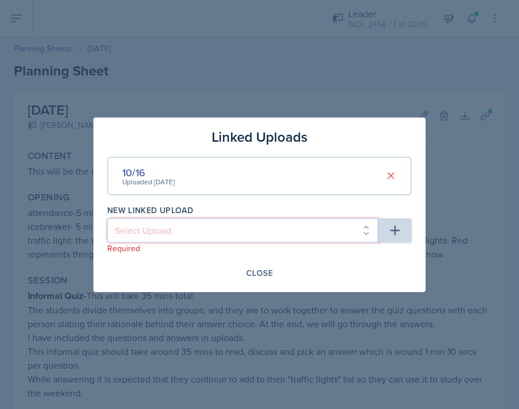
select select "86502ea1-af98-409f-aa0c-2ee1d316f124"
click at [107, 218] on select "Select Upload 09/17 Escape Room 08/04 session 09/10 upload 09/18 Jeopardy 09/24…" at bounding box center [242, 230] width 271 height 24
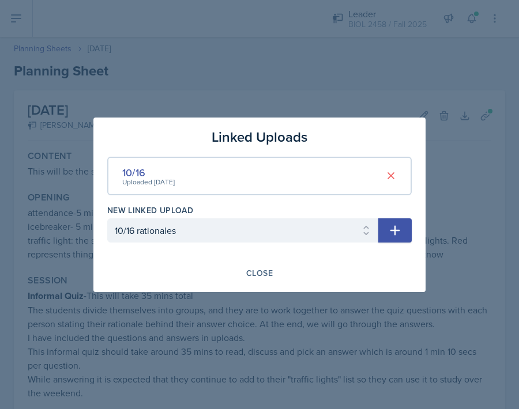
click at [395, 230] on icon "button" at bounding box center [395, 230] width 10 height 10
select select
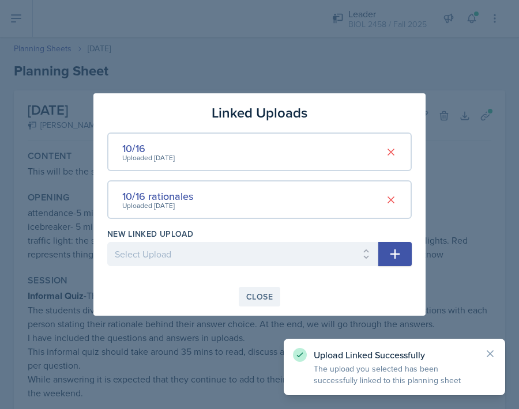
click at [259, 292] on div "Close" at bounding box center [259, 296] width 27 height 9
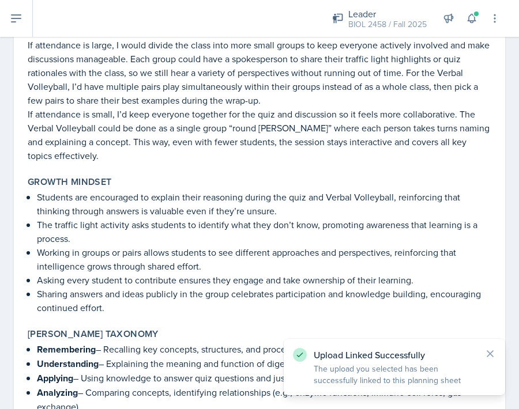
scroll to position [1492, 0]
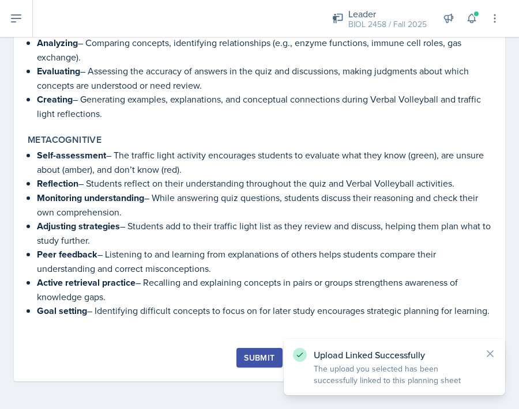
click at [258, 360] on div "Submit" at bounding box center [259, 357] width 31 height 9
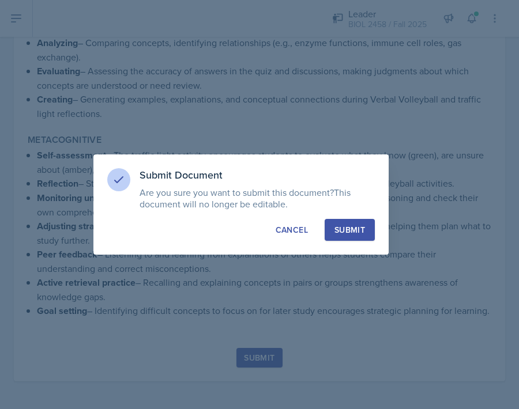
click at [353, 219] on button "Submit" at bounding box center [349, 230] width 50 height 22
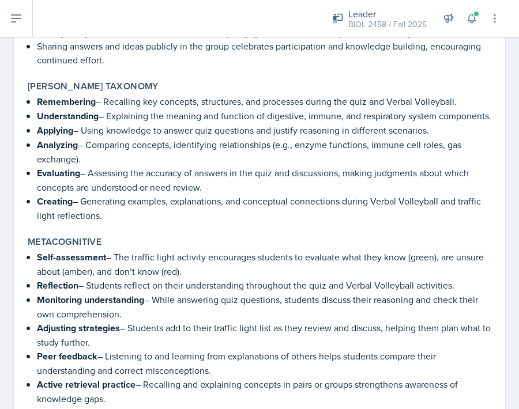
scroll to position [1450, 0]
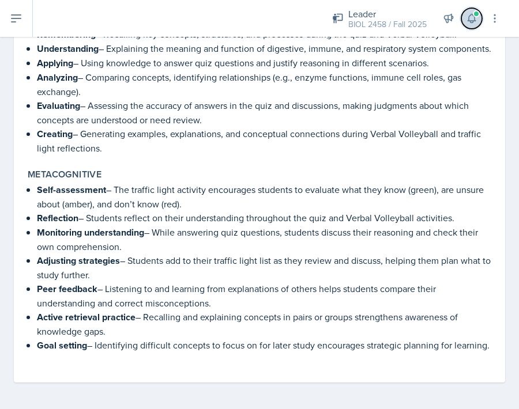
click at [474, 19] on icon at bounding box center [472, 19] width 12 height 12
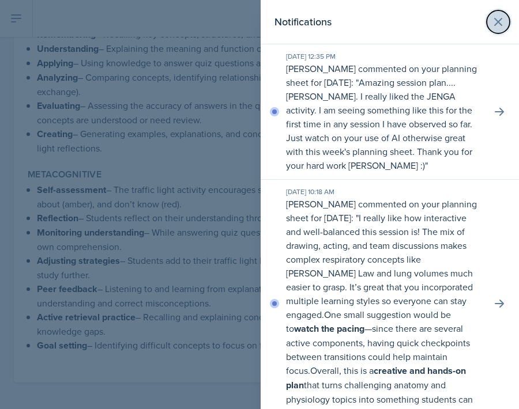
click at [497, 25] on icon at bounding box center [498, 22] width 14 height 14
